Goal: Download file/media

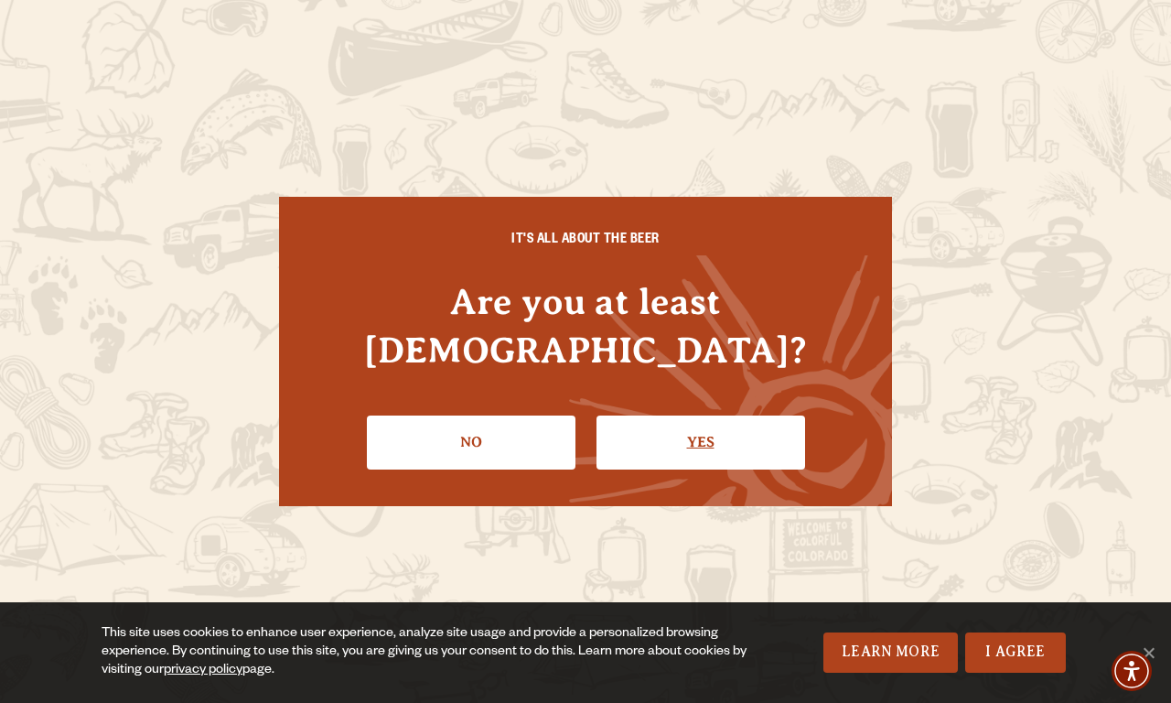
click at [700, 417] on link "Yes" at bounding box center [701, 442] width 209 height 53
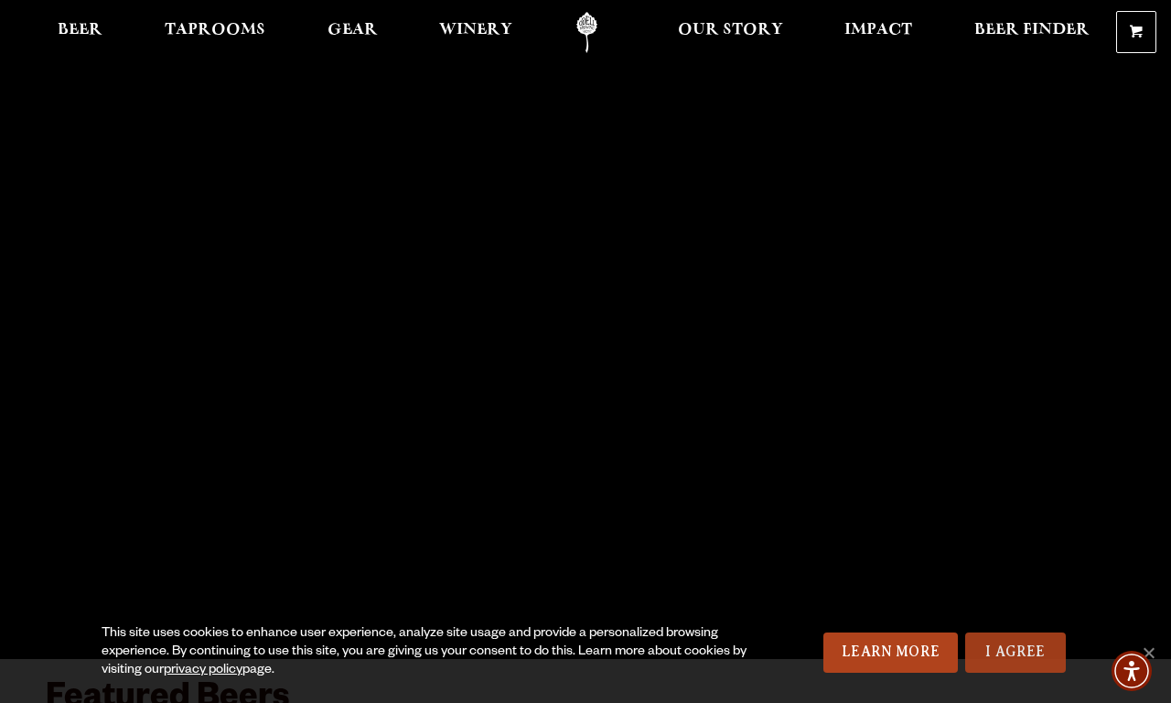
click at [1015, 653] on link "I Agree" at bounding box center [1016, 652] width 101 height 40
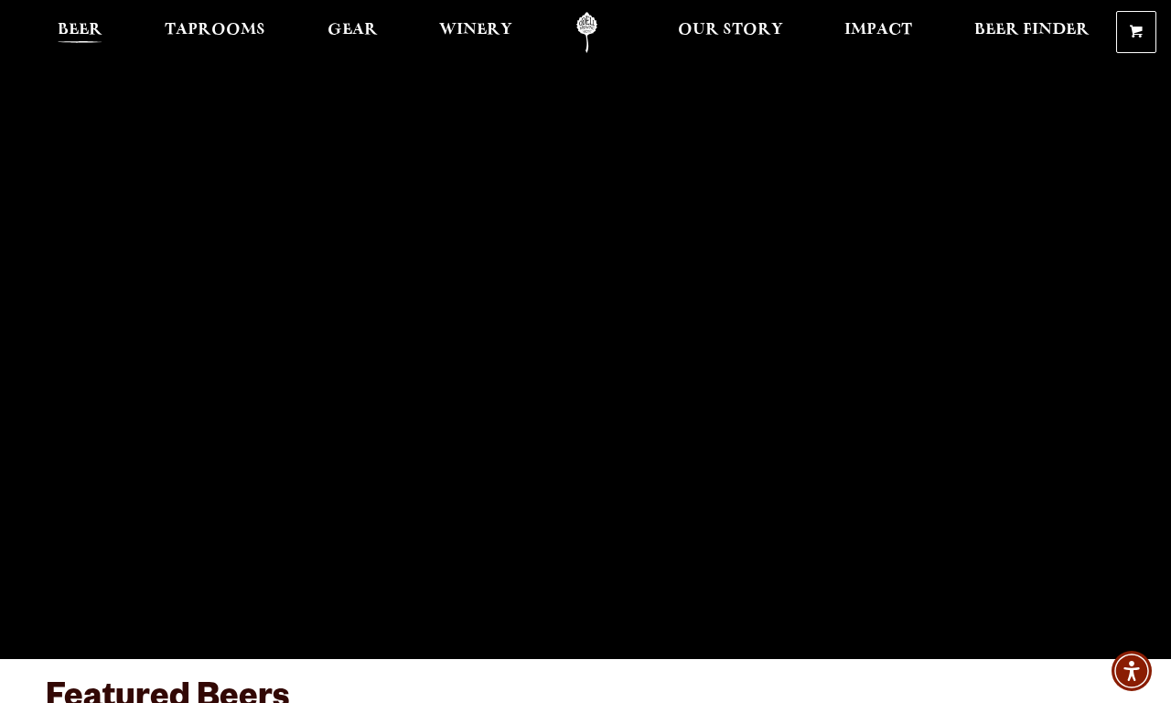
click at [80, 32] on span "Beer" at bounding box center [80, 30] width 45 height 15
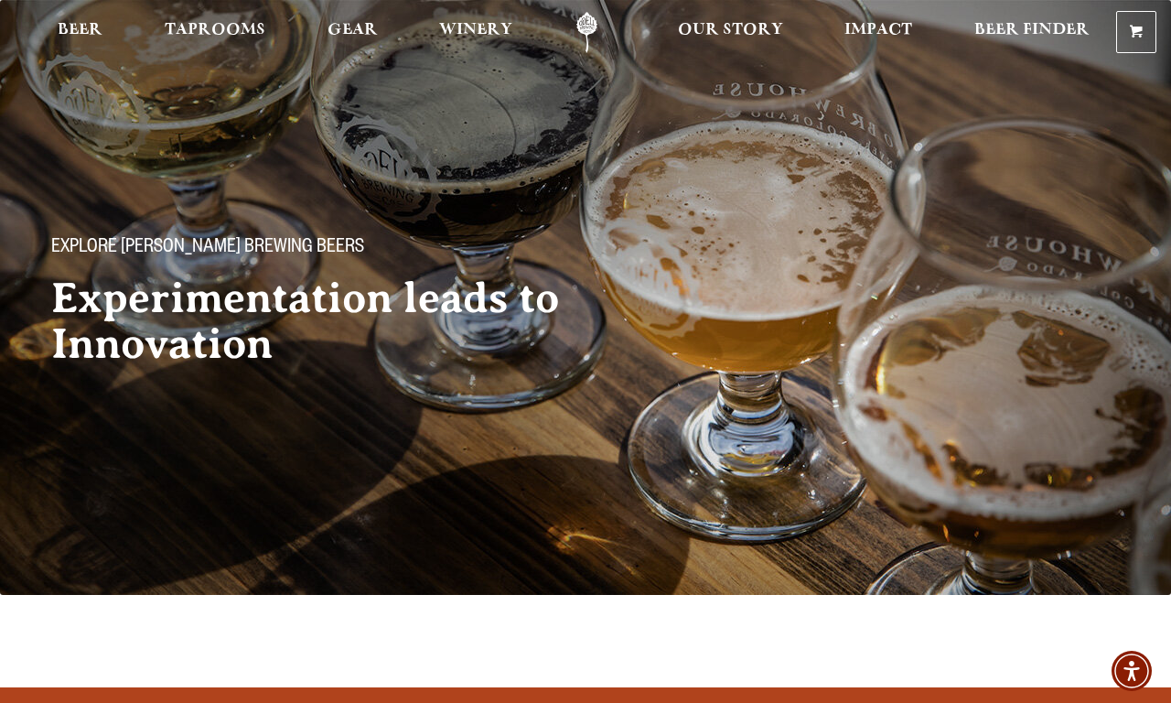
scroll to position [657, 0]
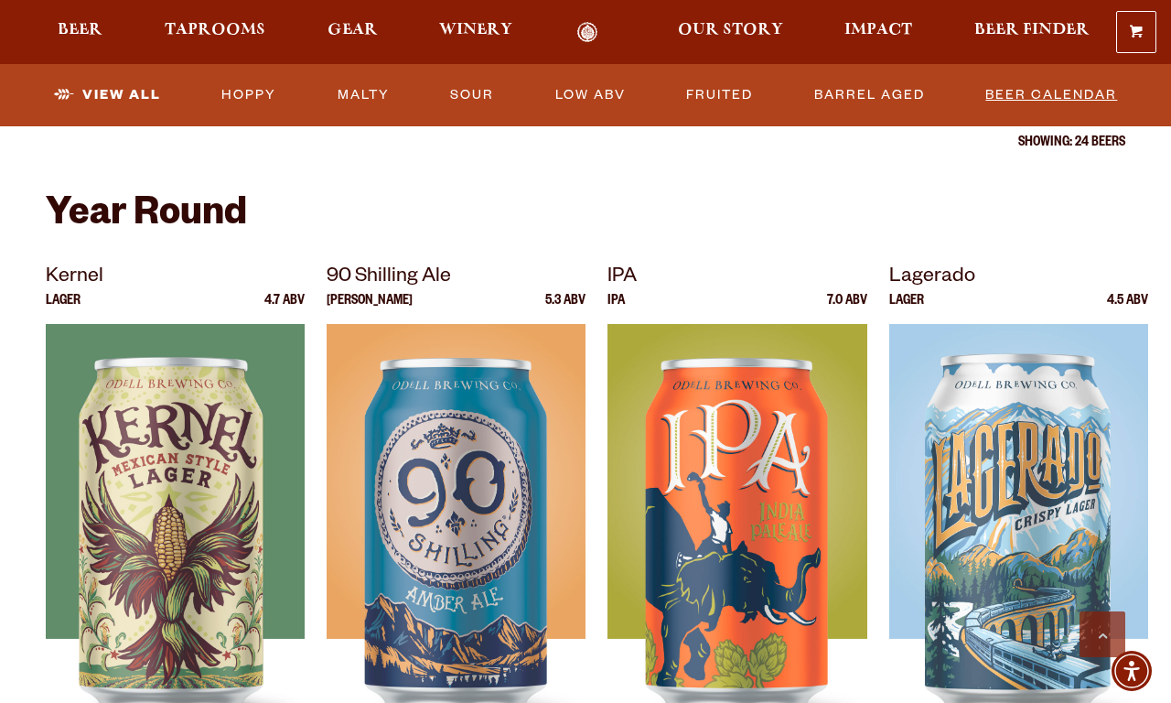
click at [1052, 95] on link "Beer Calendar" at bounding box center [1051, 95] width 146 height 42
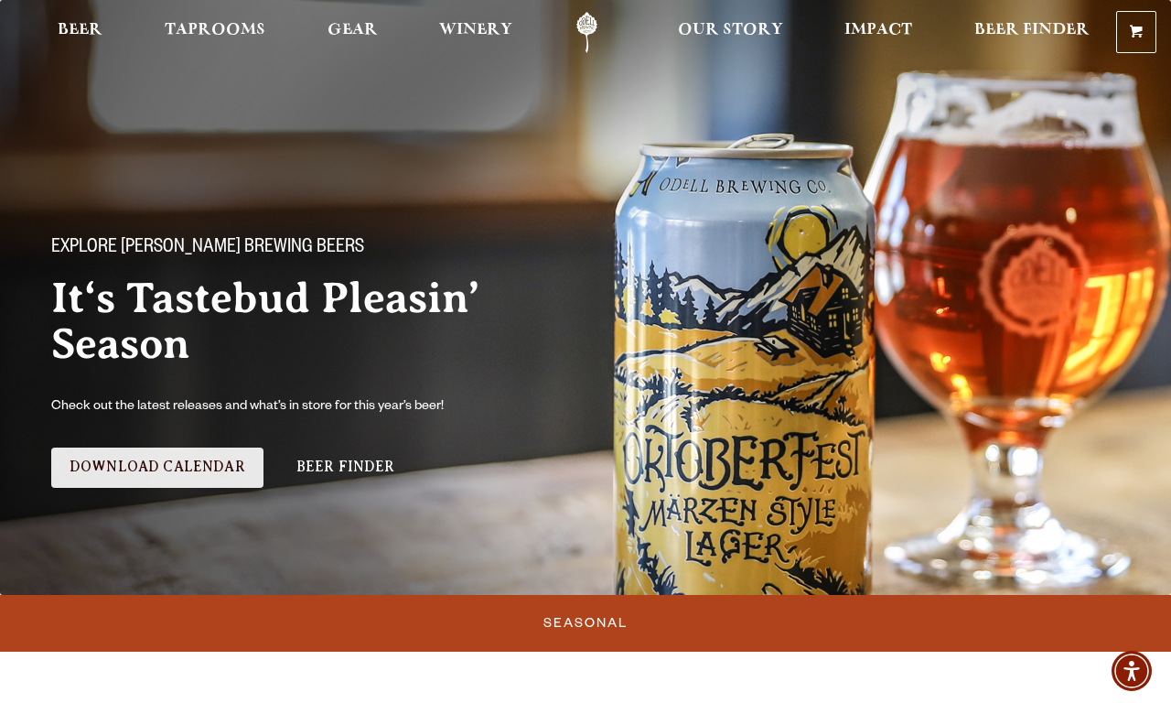
click at [157, 468] on link "Download Calendar" at bounding box center [157, 468] width 212 height 40
